Goal: Transaction & Acquisition: Purchase product/service

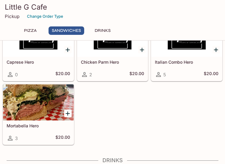
scroll to position [300, 0]
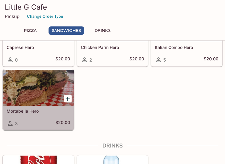
click at [30, 102] on div at bounding box center [38, 87] width 71 height 36
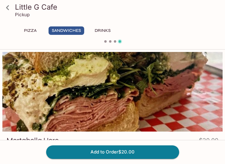
scroll to position [90, 0]
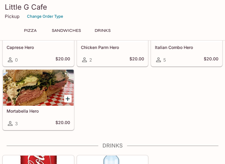
scroll to position [297, 0]
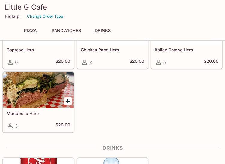
click at [183, 53] on div "Italian Combo Hero 5 $20.00" at bounding box center [186, 56] width 71 height 24
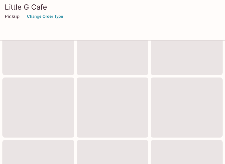
scroll to position [295, 0]
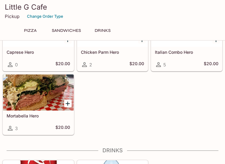
click at [96, 29] on button "Drinks" at bounding box center [102, 30] width 27 height 8
